Goal: Check status: Check status

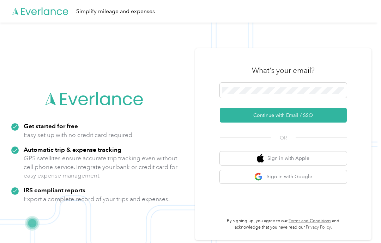
click at [297, 123] on button "Continue with Email / SSO" at bounding box center [283, 115] width 127 height 15
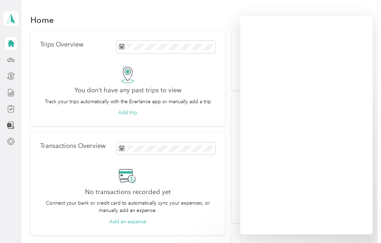
click at [377, 197] on div "Home Trips Overview You don’t have any past trips to view Track your trips auto…" at bounding box center [200, 175] width 356 height 351
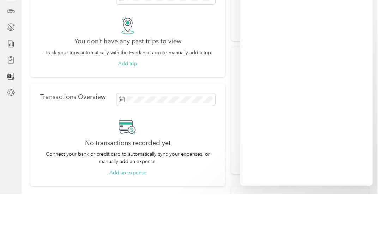
scroll to position [28, 0]
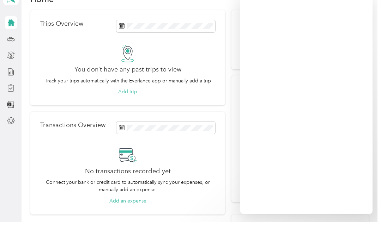
click at [186, 204] on div "Trips Overview You don’t have any past trips to view Track your trips automatic…" at bounding box center [127, 172] width 195 height 282
